Goal: Find contact information

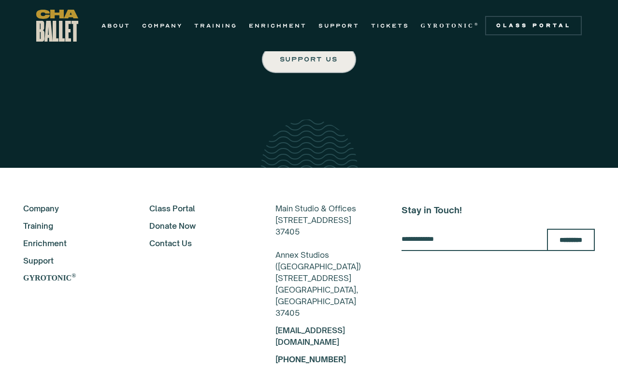
scroll to position [1694, 0]
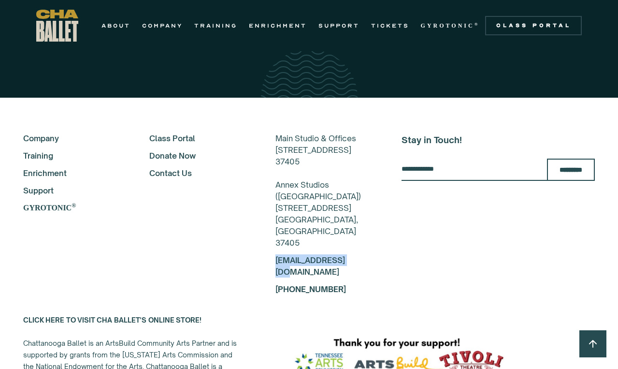
drag, startPoint x: 354, startPoint y: 258, endPoint x: 266, endPoint y: 260, distance: 87.9
click at [266, 260] on div "About Company Training Enrichment Support GYROTONIC ® Class Portal Donate Now C…" at bounding box center [199, 213] width 352 height 162
copy link "[EMAIL_ADDRESS][DOMAIN_NAME]"
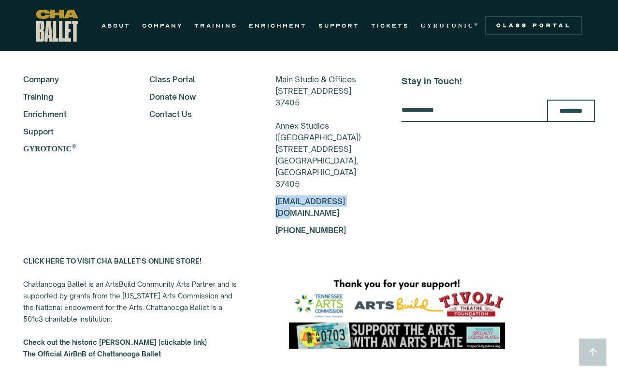
scroll to position [1754, 0]
click at [166, 112] on link "Contact Us" at bounding box center [199, 114] width 100 height 12
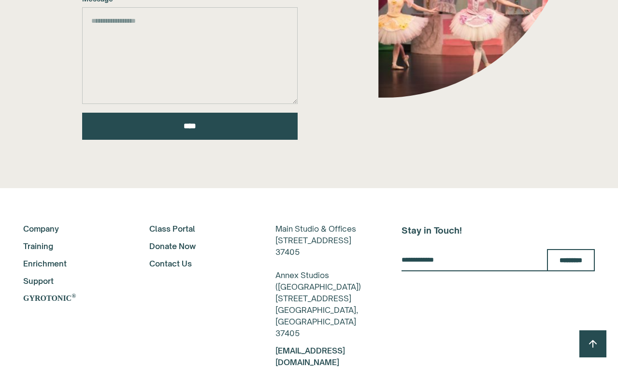
scroll to position [354, 0]
